Goal: Task Accomplishment & Management: Use online tool/utility

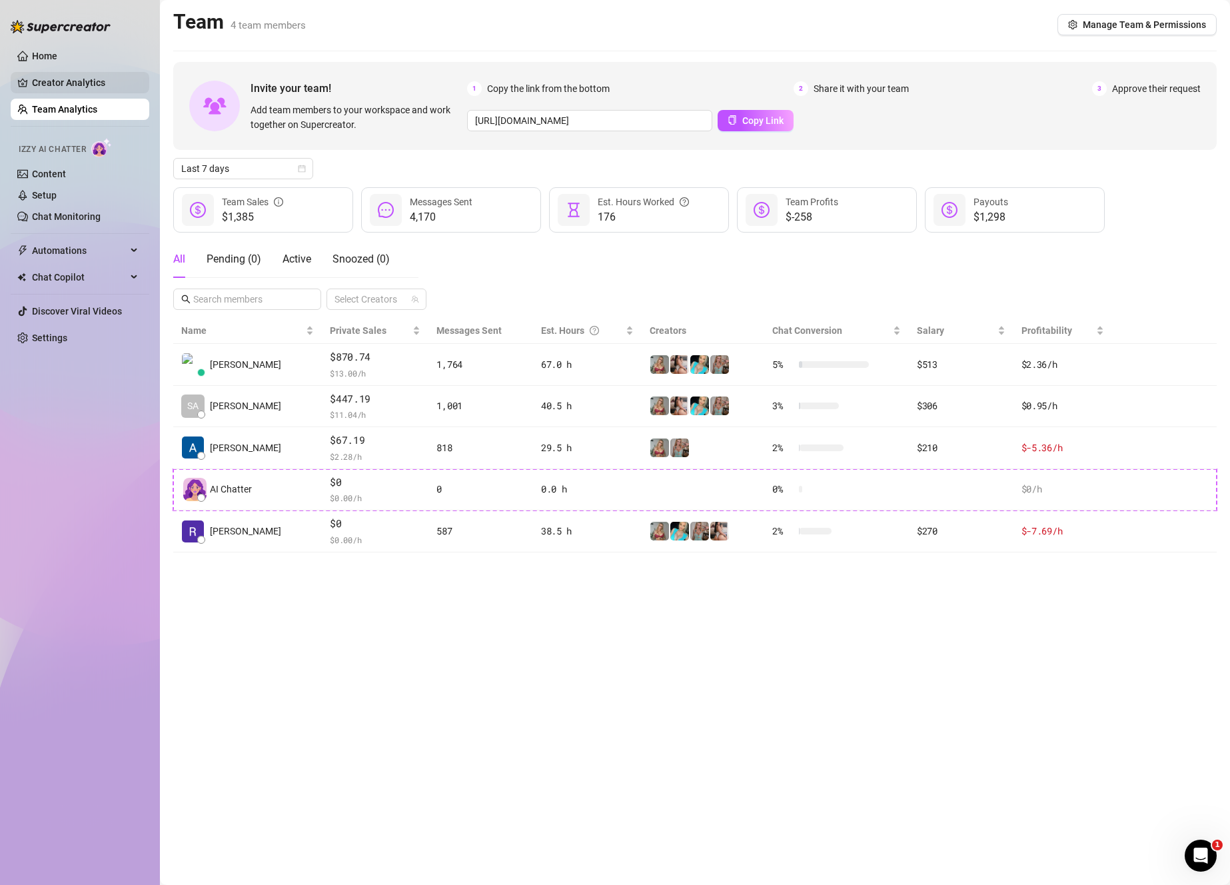
click at [57, 87] on link "Creator Analytics" at bounding box center [85, 82] width 107 height 21
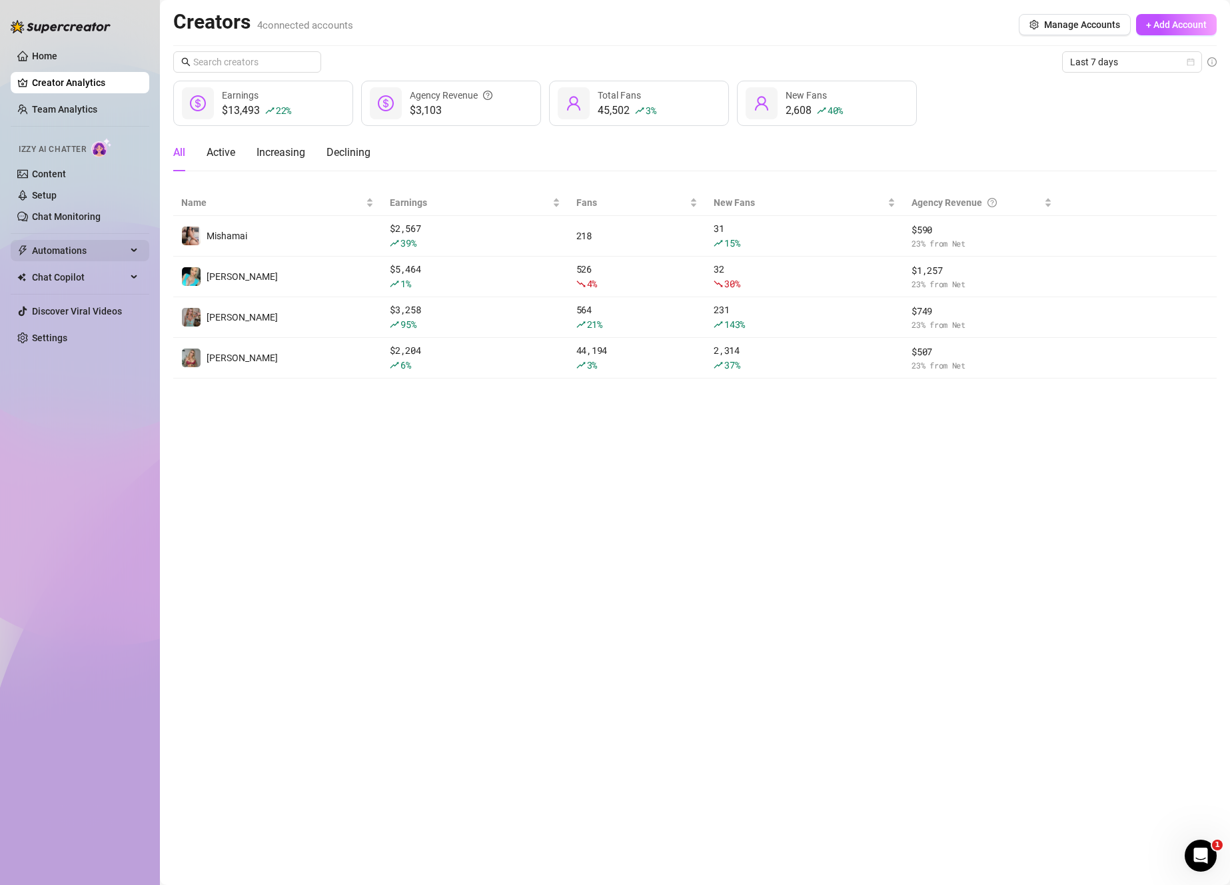
click at [87, 244] on span "Automations" at bounding box center [79, 250] width 95 height 21
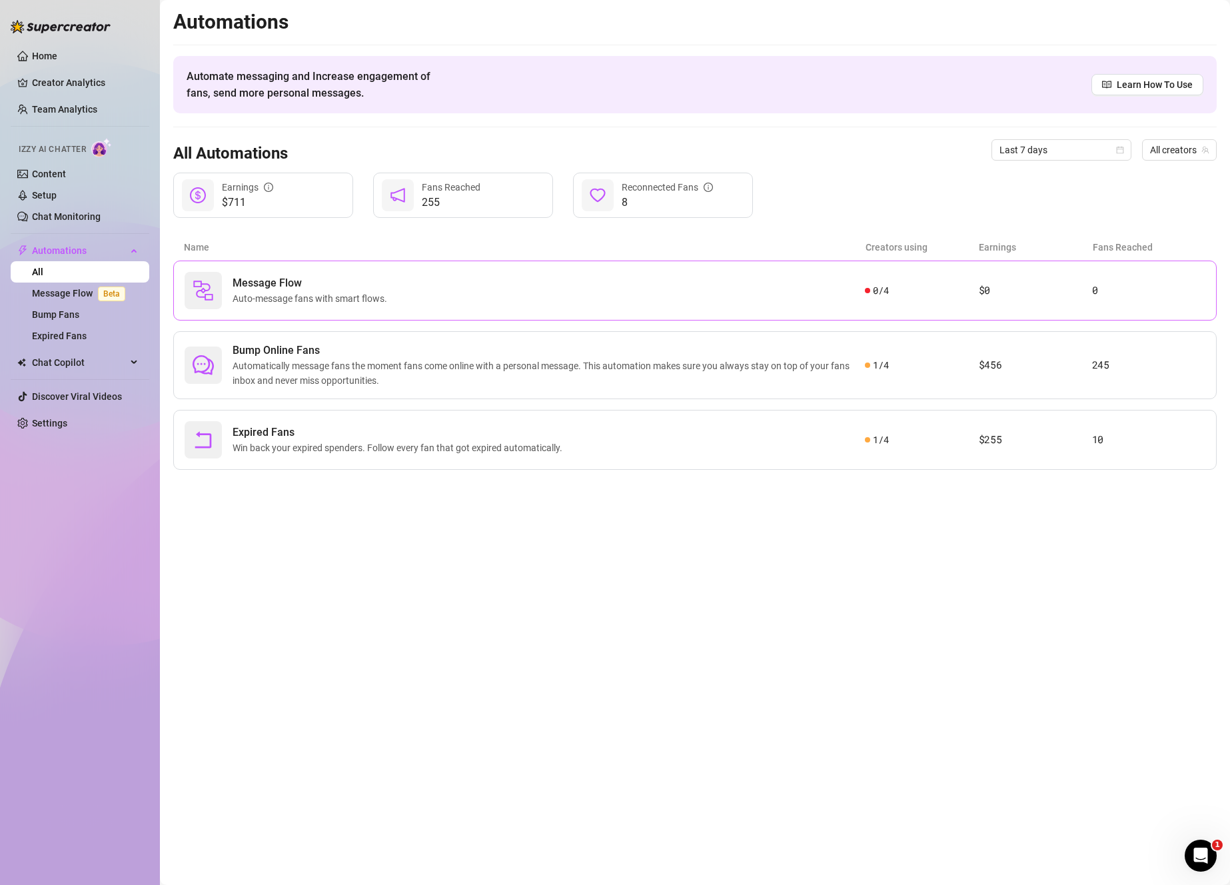
click at [218, 298] on div at bounding box center [203, 290] width 37 height 37
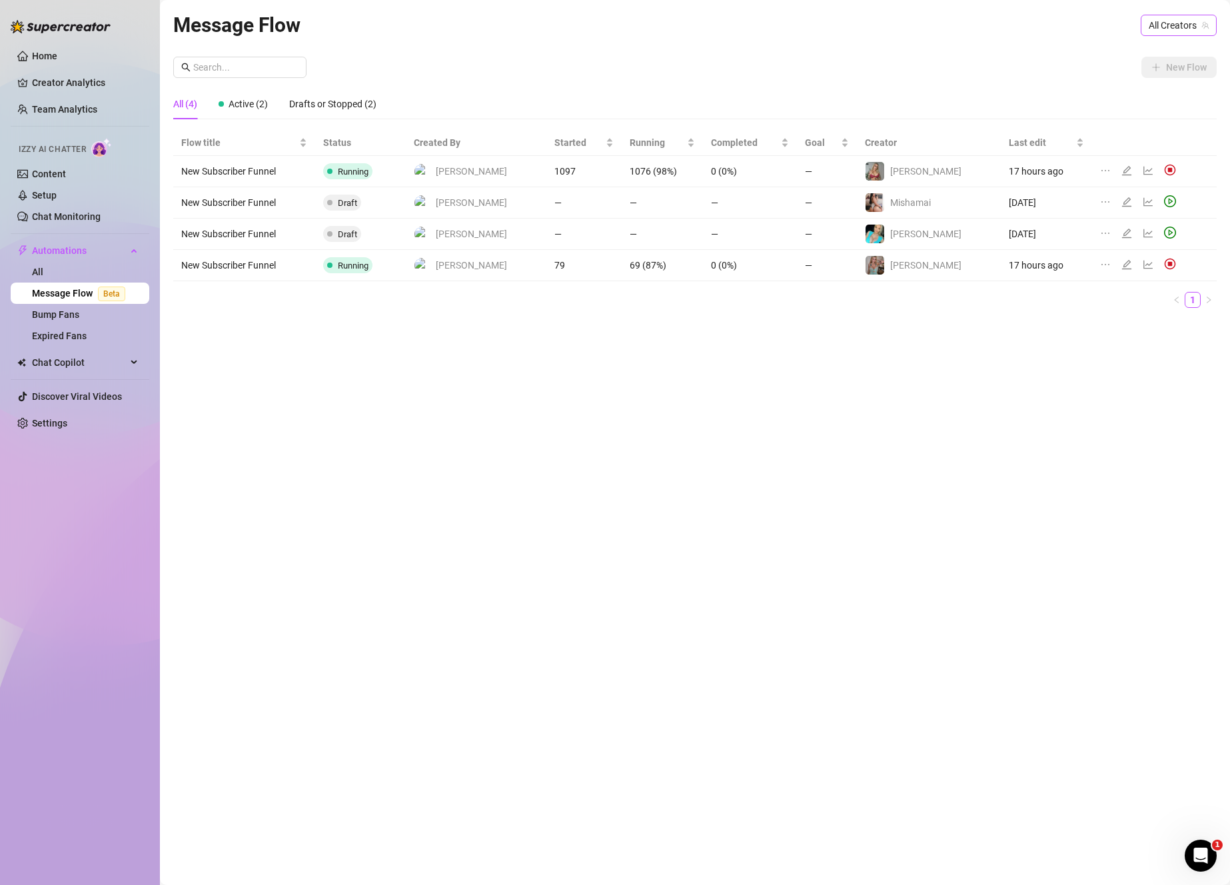
click at [1175, 21] on span "All Creators" at bounding box center [1178, 25] width 60 height 20
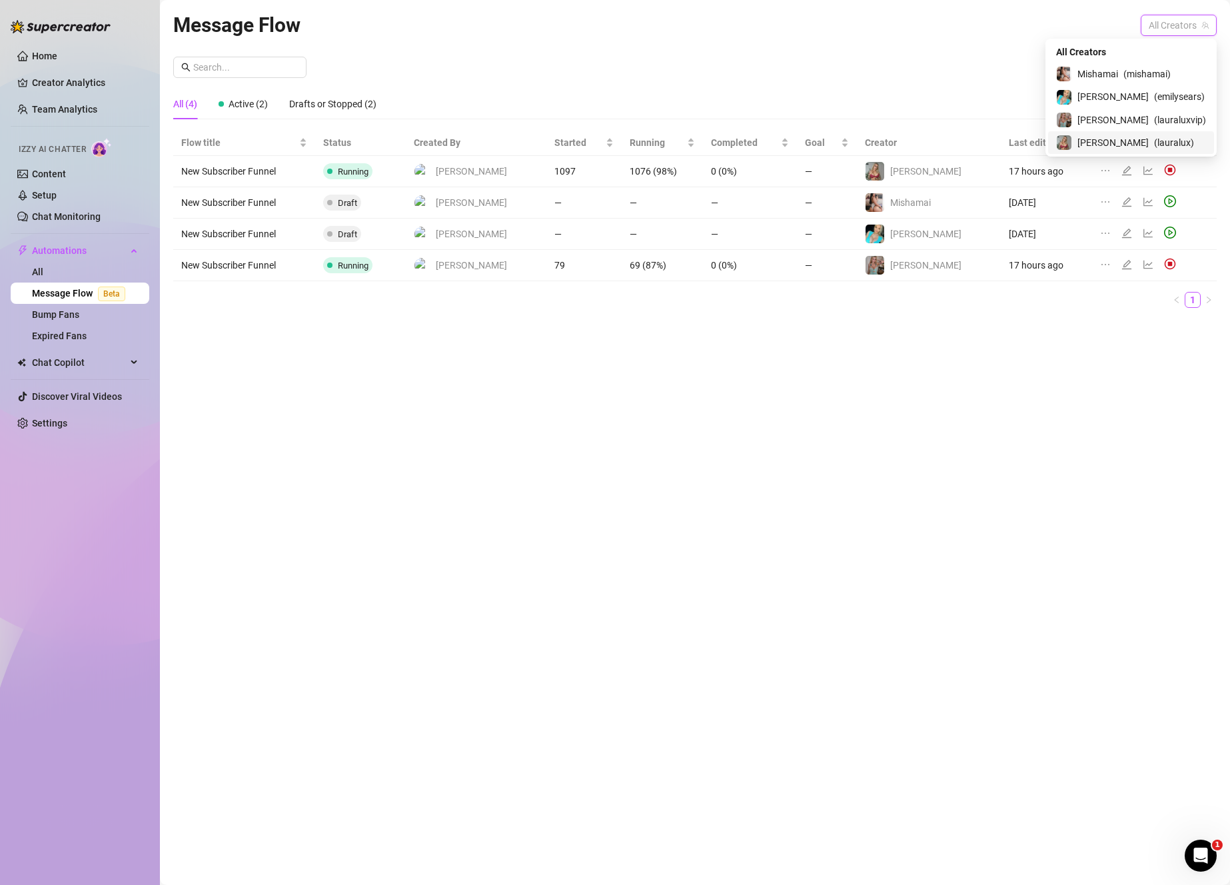
click at [1154, 141] on span "( lauralux )" at bounding box center [1174, 142] width 40 height 15
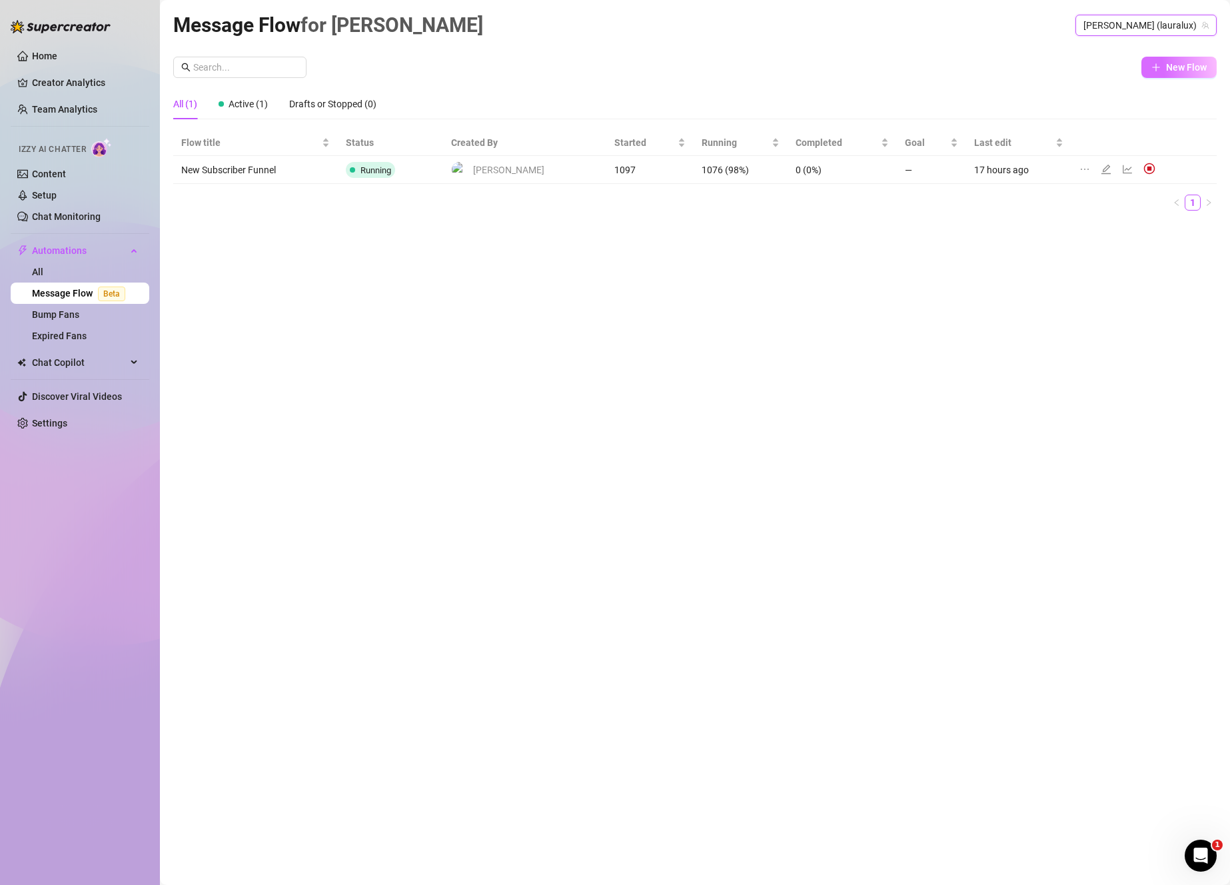
click at [1176, 69] on span "New Flow" at bounding box center [1186, 67] width 41 height 11
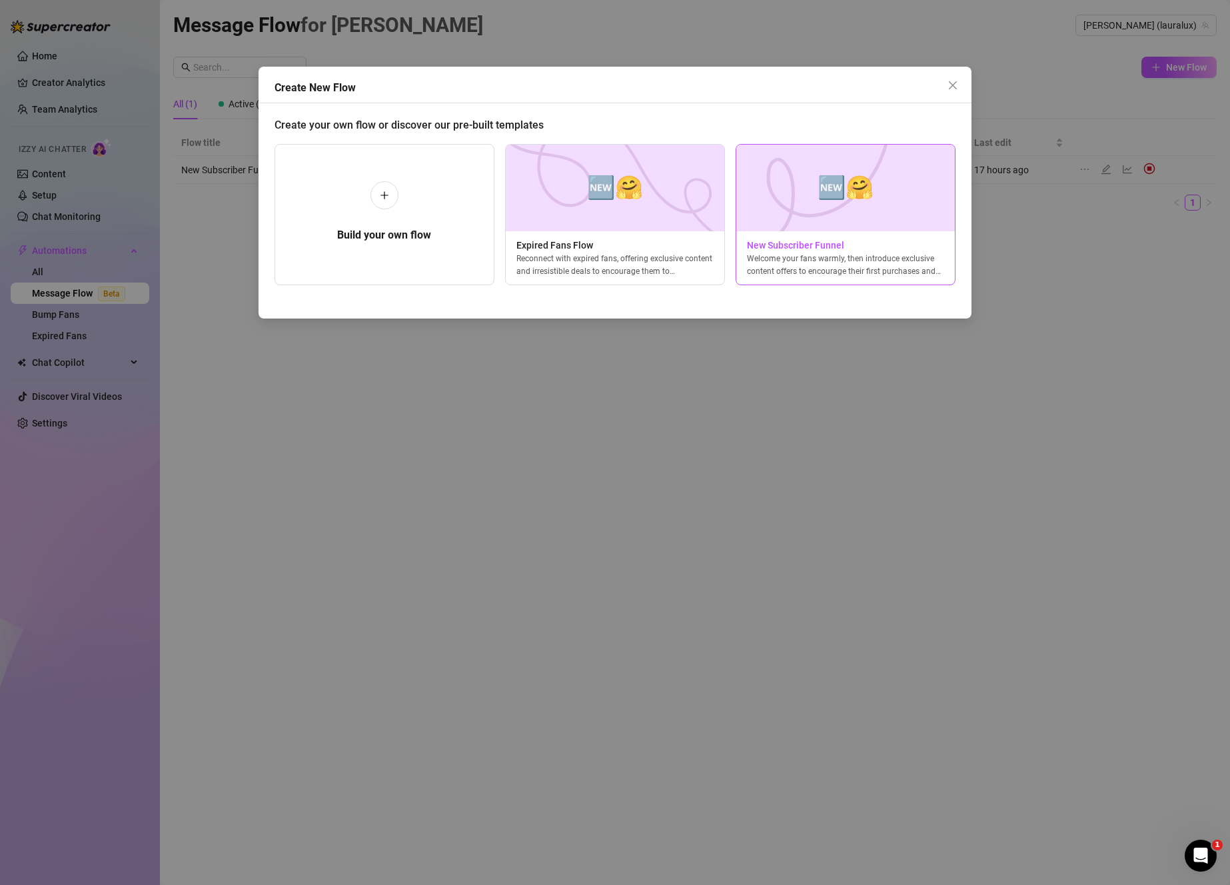
click at [856, 206] on img at bounding box center [845, 188] width 220 height 87
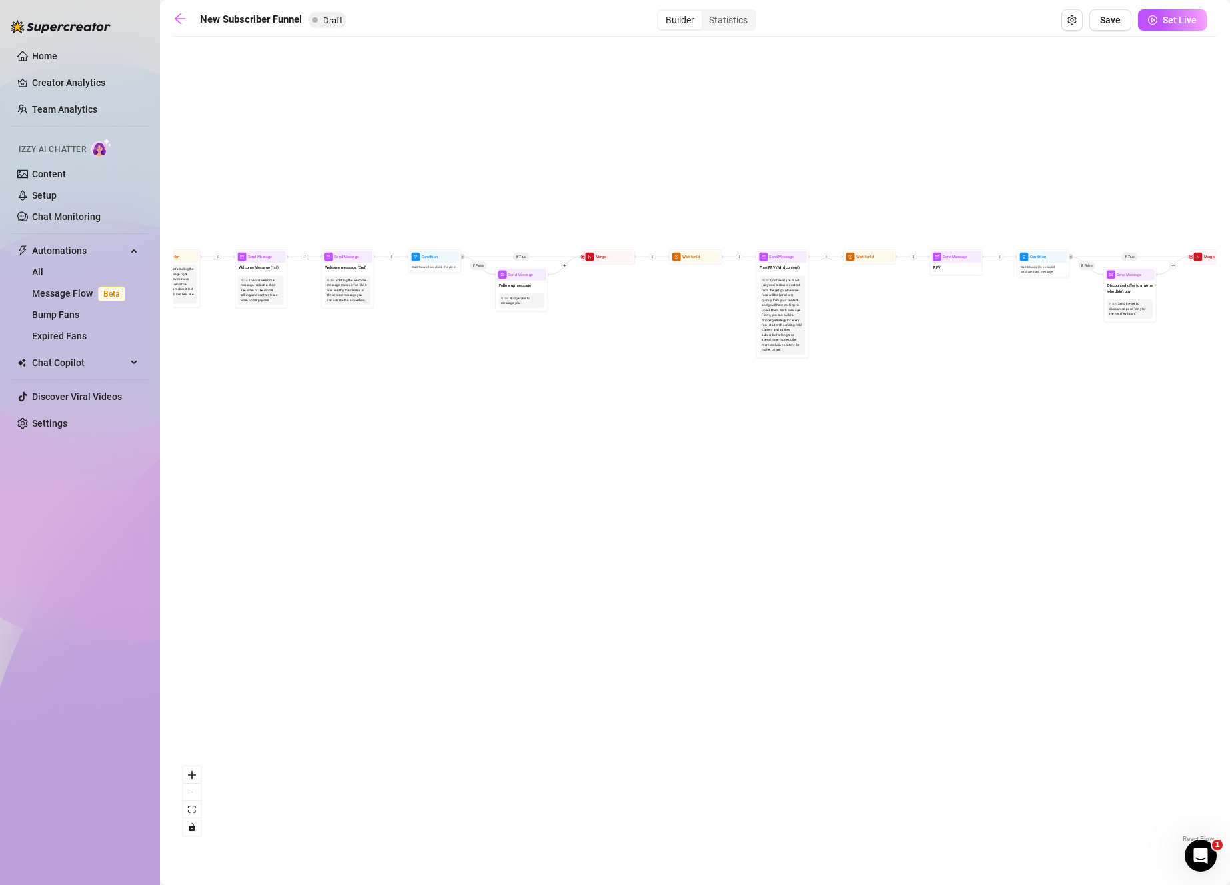
drag, startPoint x: 319, startPoint y: 494, endPoint x: 856, endPoint y: 597, distance: 546.8
click at [856, 597] on div "If True If True If True If False If False If False If True If False Merge Merge…" at bounding box center [694, 444] width 1043 height 802
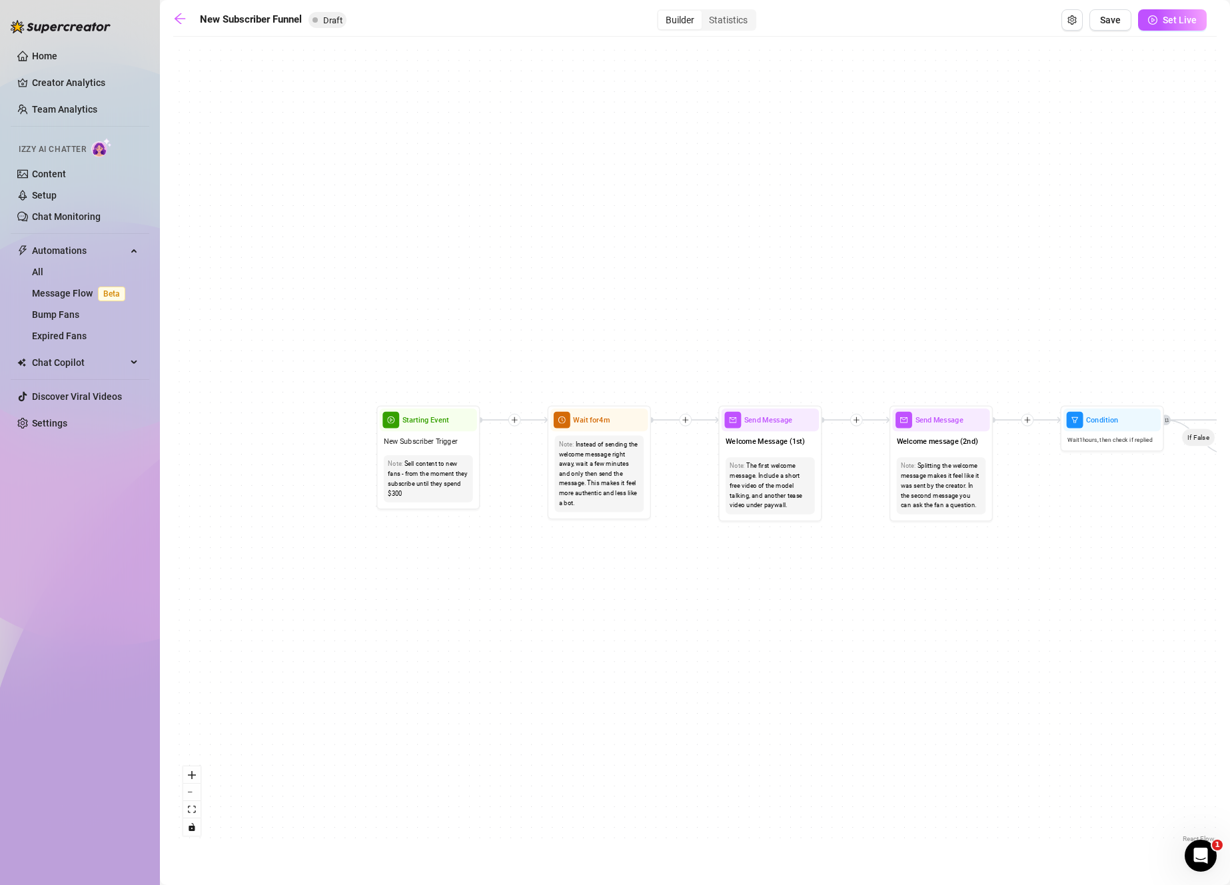
drag, startPoint x: 608, startPoint y: 382, endPoint x: 503, endPoint y: 574, distance: 219.1
click at [503, 574] on div "If True If True If True If False If False If False If True If False Merge Merge…" at bounding box center [694, 444] width 1043 height 802
click at [187, 23] on link at bounding box center [183, 20] width 20 height 16
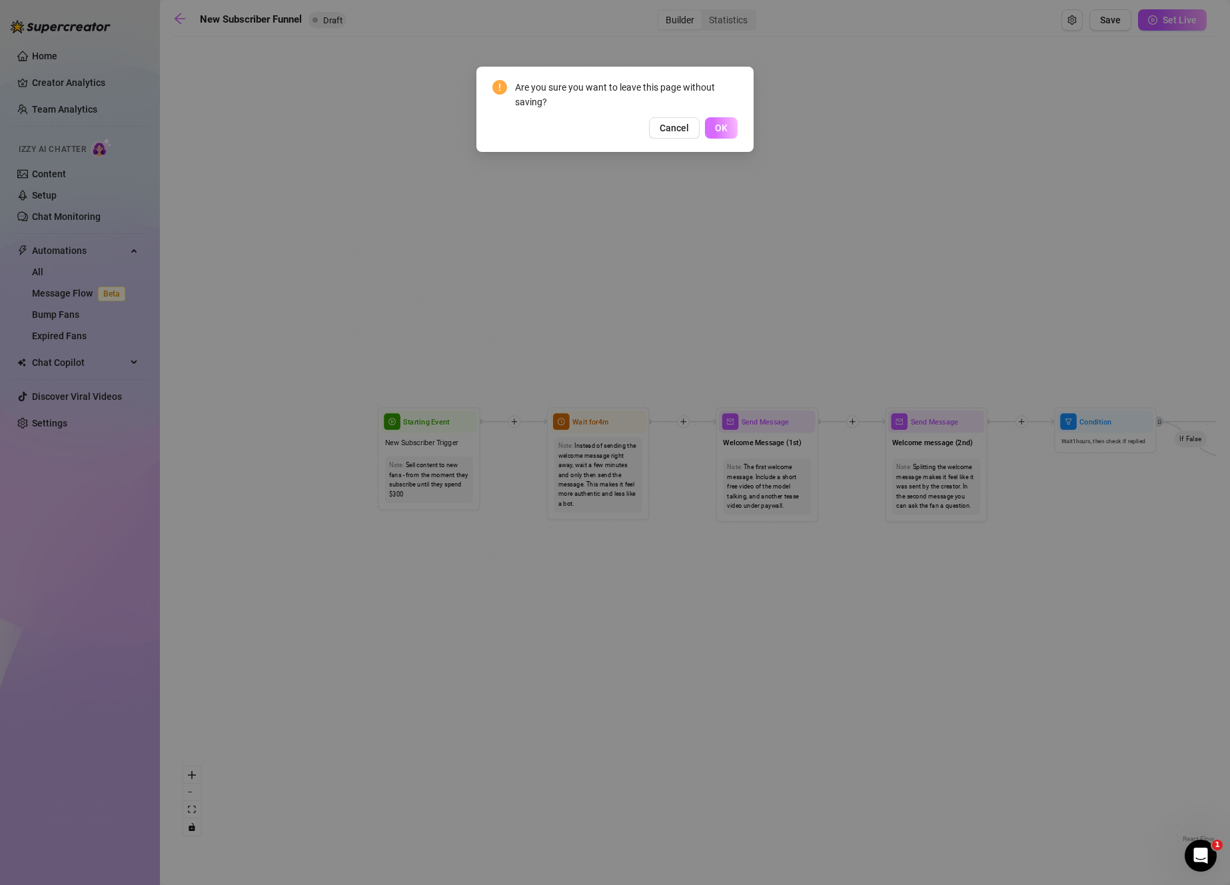
click at [719, 137] on button "OK" at bounding box center [721, 127] width 33 height 21
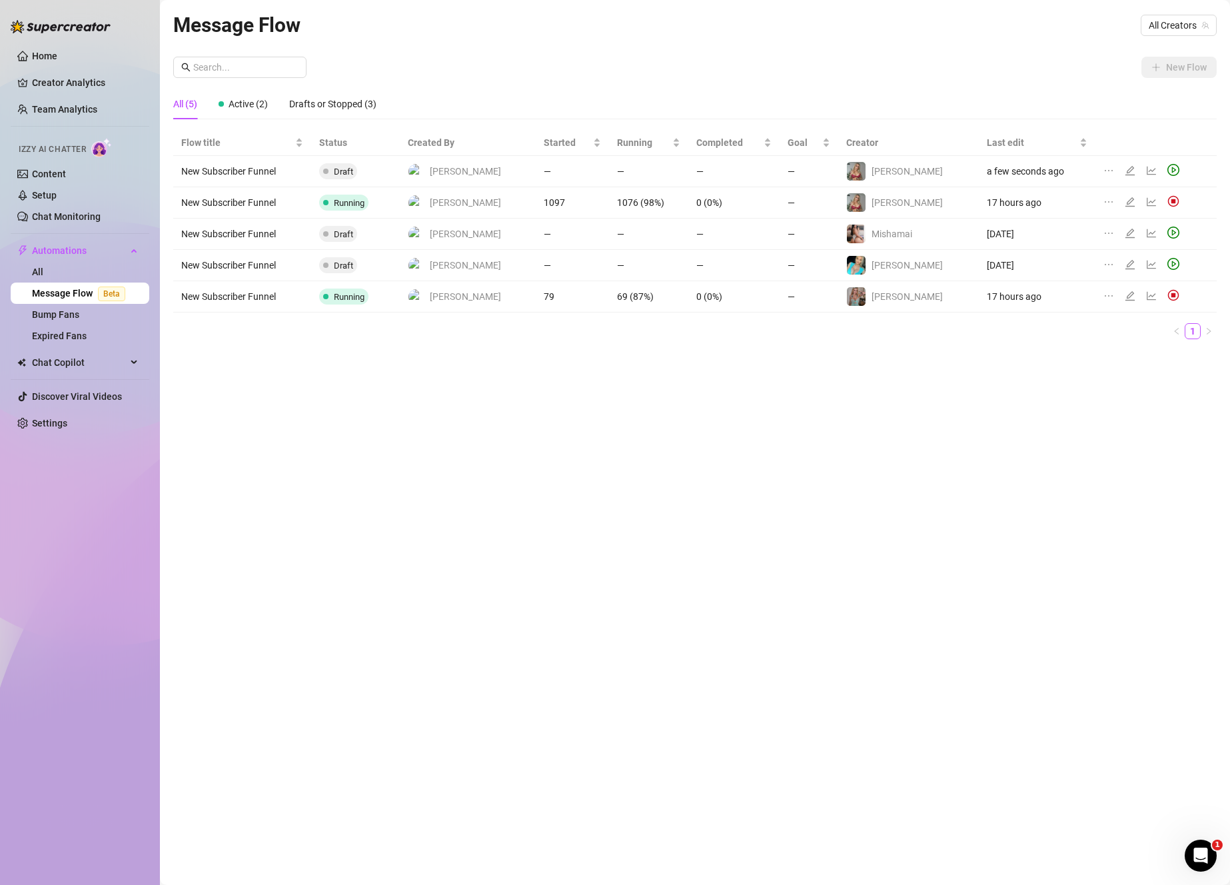
click at [1103, 171] on div at bounding box center [1111, 171] width 16 height 15
click at [1103, 169] on icon "ellipsis" at bounding box center [1108, 170] width 11 height 11
click at [1130, 256] on span "Delete" at bounding box center [1169, 249] width 101 height 15
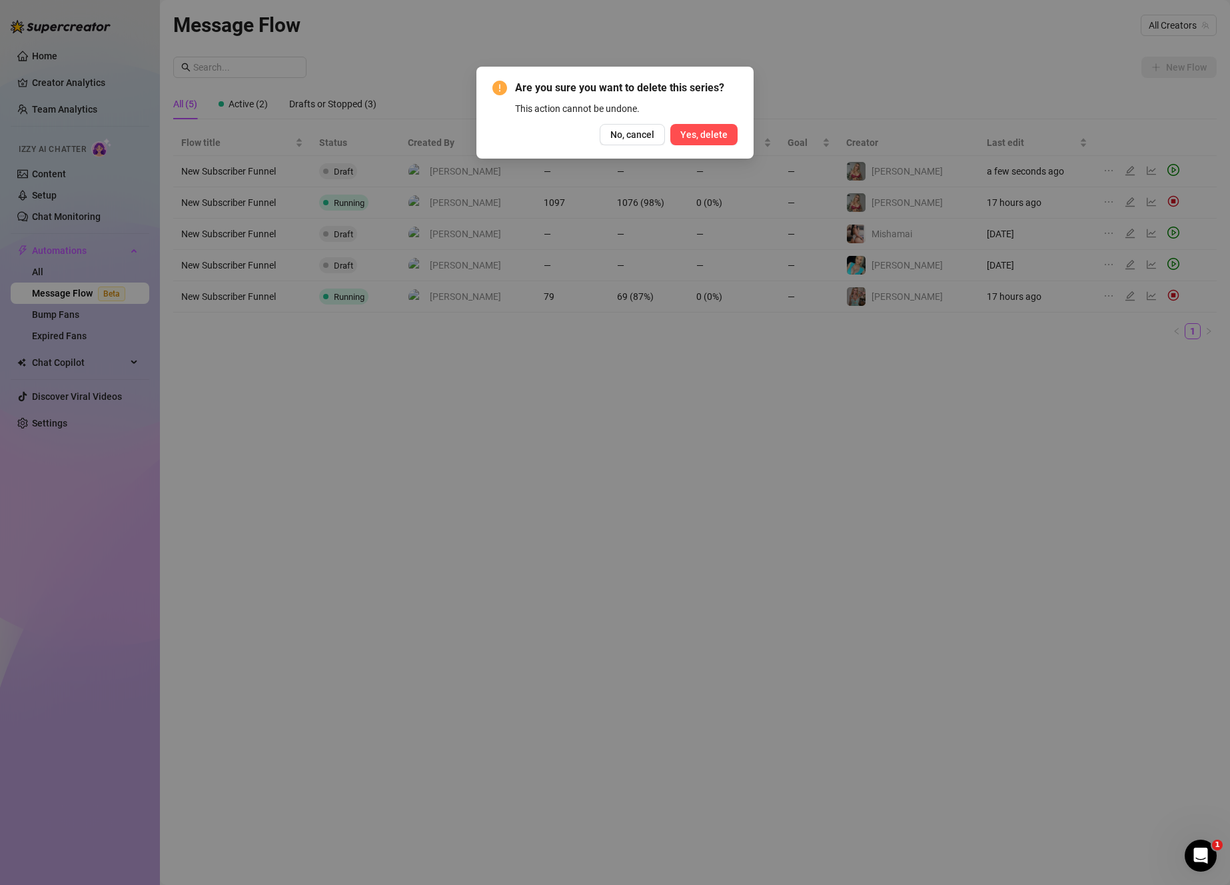
click at [721, 133] on span "Yes, delete" at bounding box center [703, 134] width 47 height 11
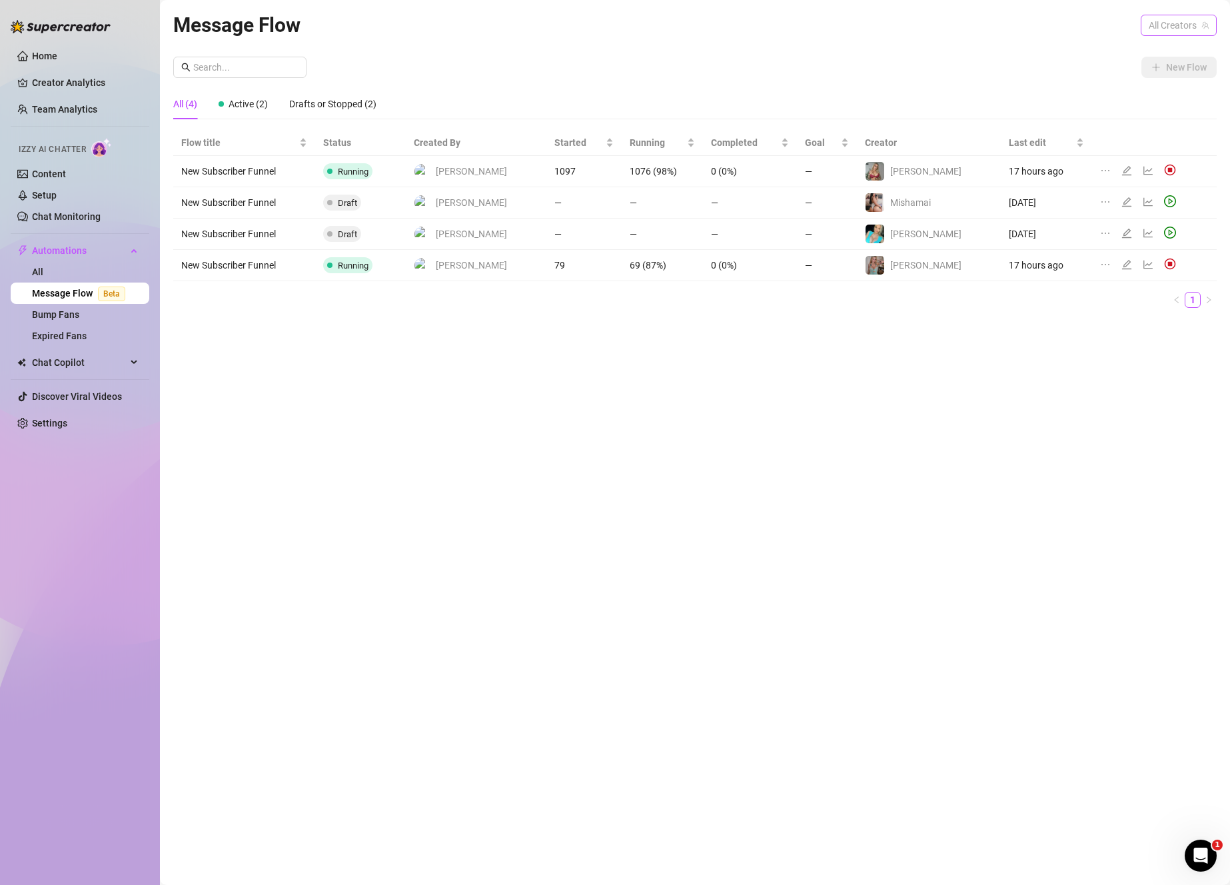
click at [1189, 28] on span "All Creators" at bounding box center [1178, 25] width 60 height 20
